Goal: Find contact information: Find contact information

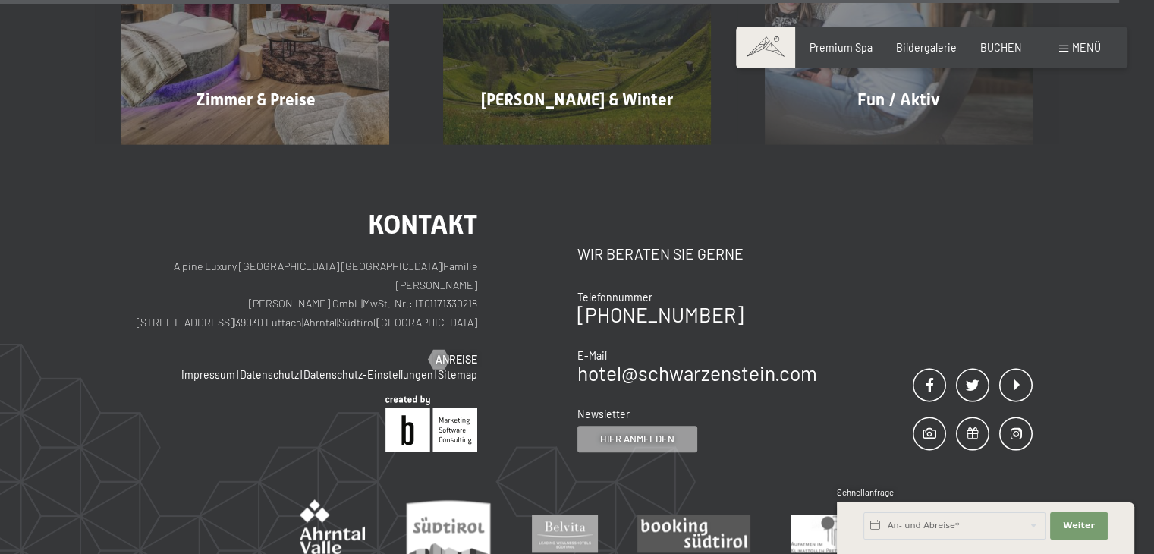
scroll to position [7267, 0]
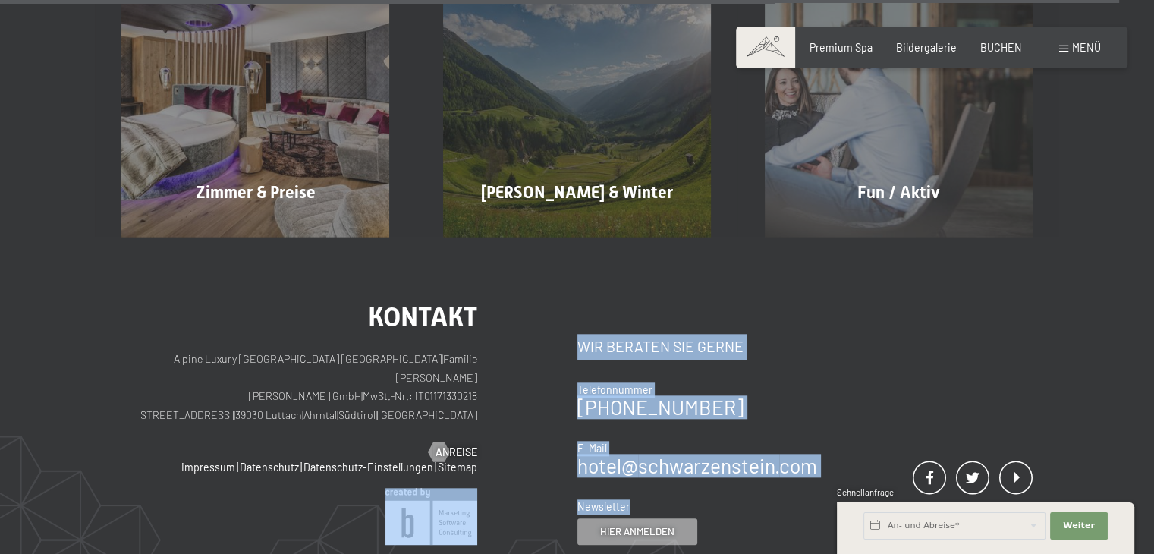
drag, startPoint x: 558, startPoint y: 377, endPoint x: 692, endPoint y: 402, distance: 136.6
click at [692, 402] on div "Kontakt Alpine Luxury [GEOGRAPHIC_DATA] SCHWARZENSTEIN | Familie [PERSON_NAME] …" at bounding box center [576, 423] width 911 height 241
click at [752, 401] on div "Kontakt Wir beraten Sie gerne Telefonnummer [PHONE_NUMBER] E-Mail hotel@ no-spa…" at bounding box center [697, 428] width 240 height 233
click at [554, 395] on div "Kontakt Alpine Luxury SPA Resort SCHWARZENSTEIN | Familie [PERSON_NAME] [PERSON…" at bounding box center [349, 423] width 456 height 241
drag, startPoint x: 831, startPoint y: 376, endPoint x: 575, endPoint y: 381, distance: 256.4
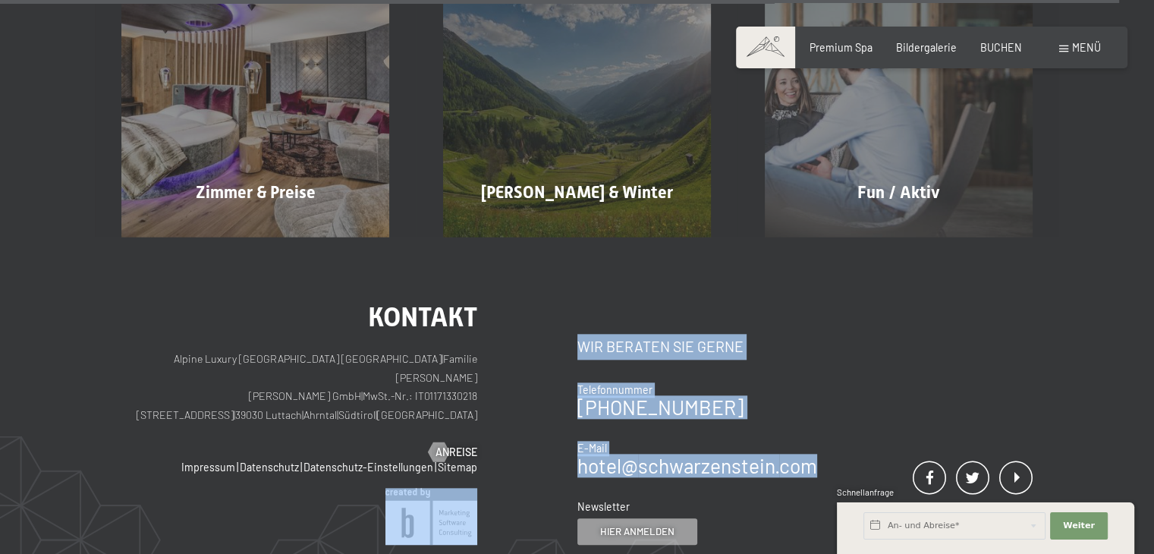
click at [575, 381] on div "Kontakt Alpine Luxury [GEOGRAPHIC_DATA] SCHWARZENSTEIN | Familie [PERSON_NAME] …" at bounding box center [576, 423] width 911 height 241
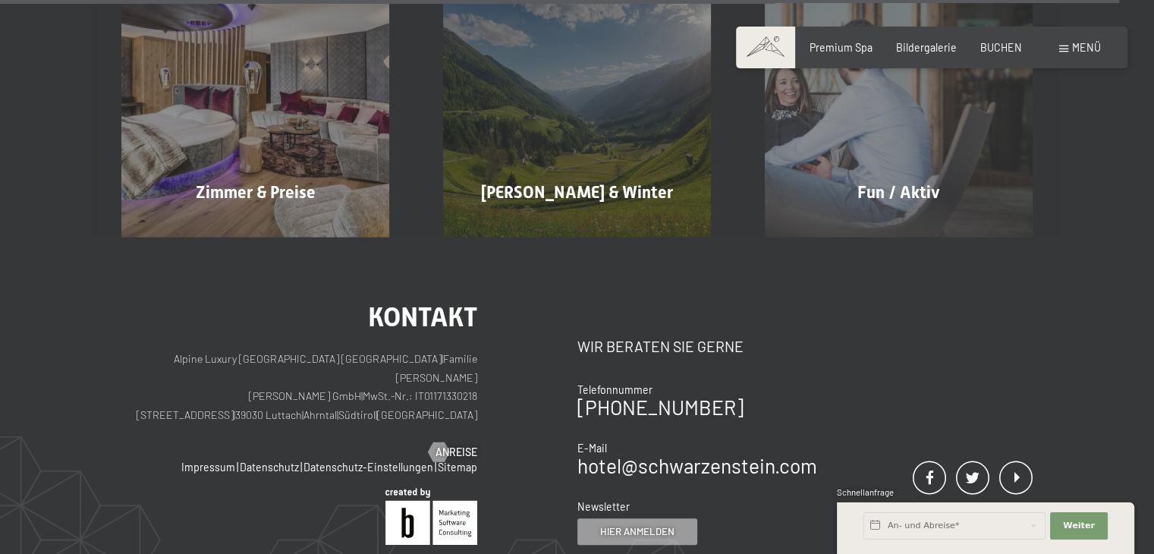
click at [796, 391] on div "Kontakt Wir beraten Sie gerne Telefonnummer [PHONE_NUMBER] E-Mail hotel@ no-spa…" at bounding box center [697, 428] width 240 height 233
drag, startPoint x: 824, startPoint y: 377, endPoint x: 582, endPoint y: 385, distance: 242.8
click at [580, 385] on div "Kontakt Wir beraten Sie gerne Telefonnummer [PHONE_NUMBER] E-Mail hotel@ no-spa…" at bounding box center [805, 423] width 456 height 241
copy link "hotel@ no-spam. schwarzenstein. no-spam. com"
